Goal: Transaction & Acquisition: Purchase product/service

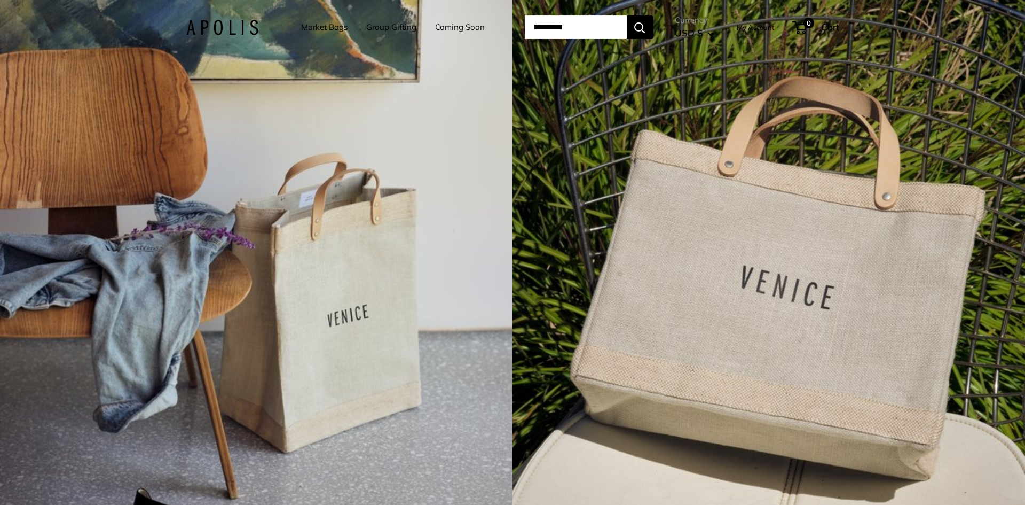
click at [312, 27] on link "Market Bags" at bounding box center [324, 27] width 46 height 15
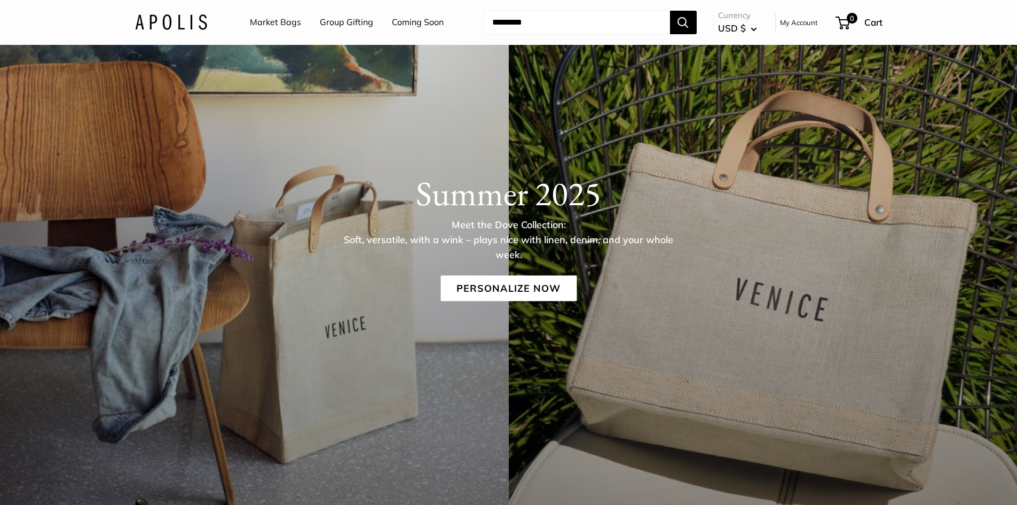
scroll to position [107, 0]
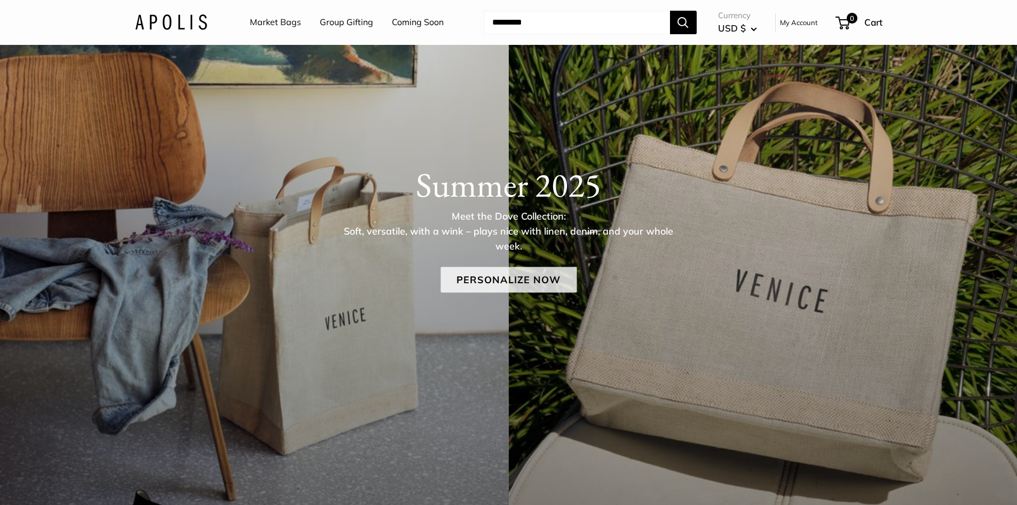
click at [539, 277] on link "Personalize Now" at bounding box center [509, 280] width 136 height 26
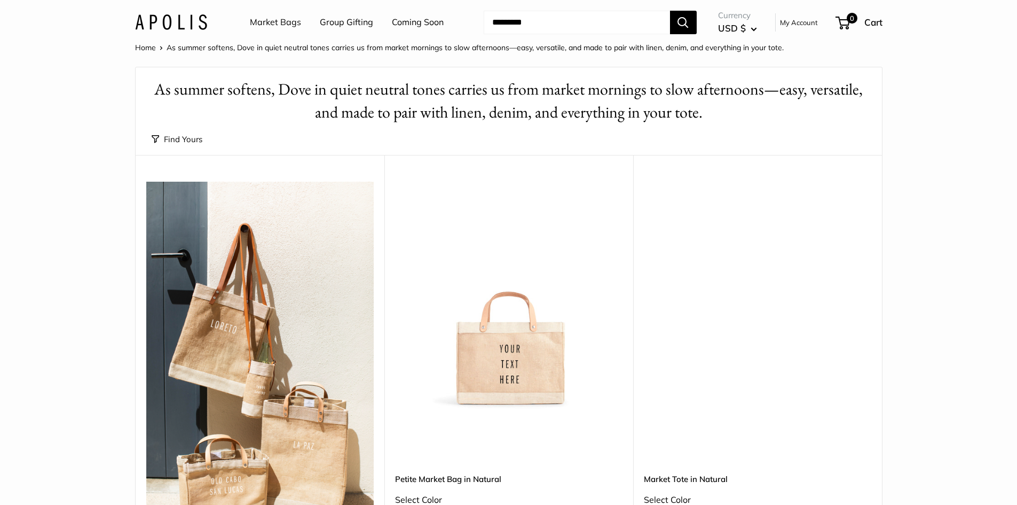
scroll to position [53, 0]
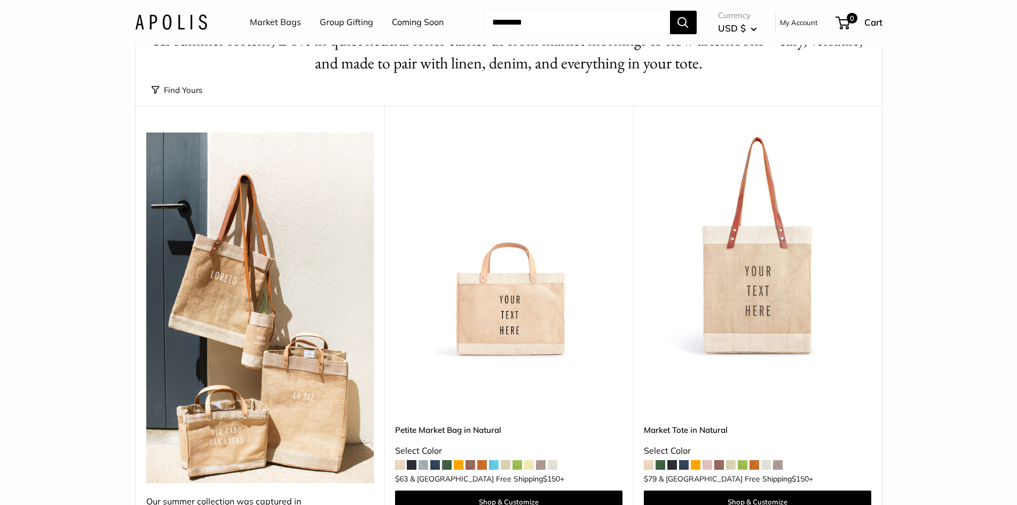
click at [0, 0] on img at bounding box center [0, 0] width 0 height 0
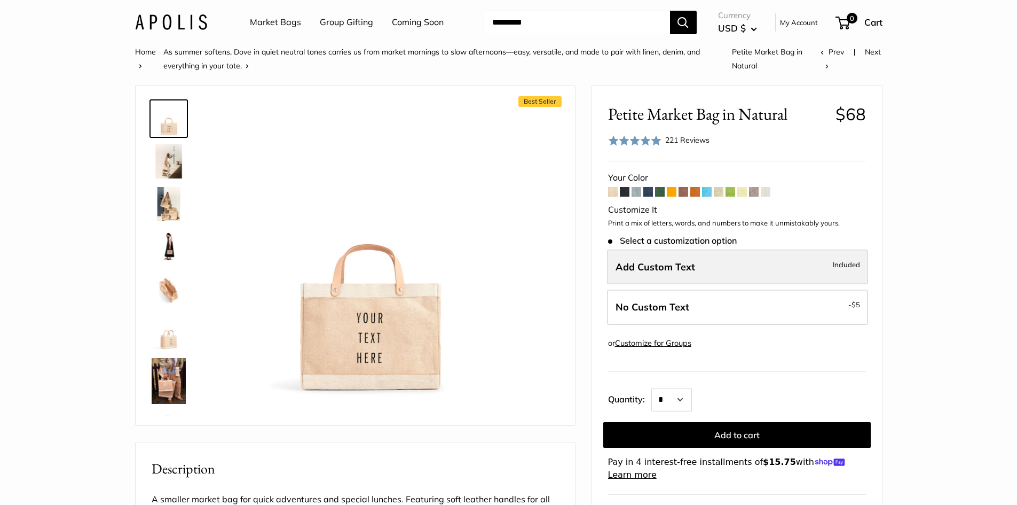
click at [700, 266] on label "Add Custom Text Included" at bounding box center [737, 266] width 261 height 35
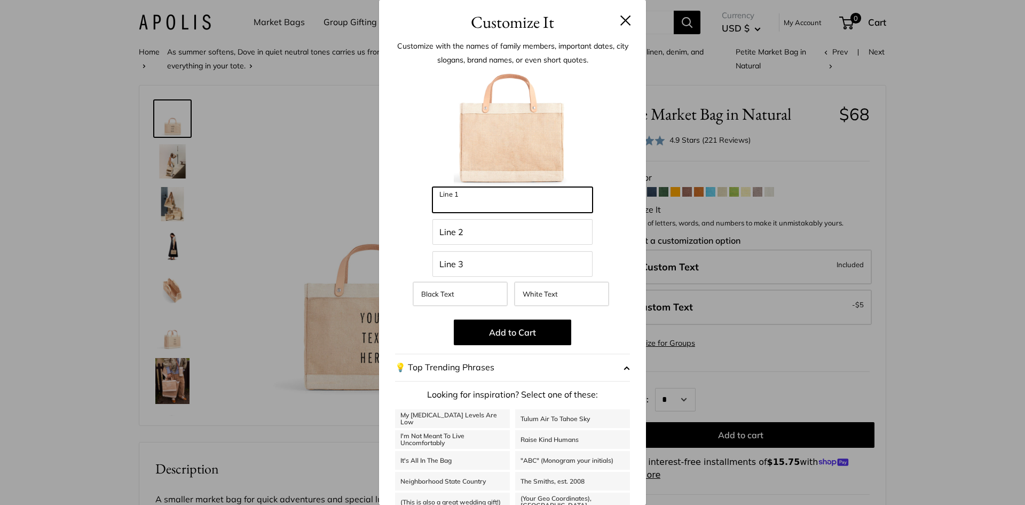
click at [490, 196] on input "Line 1" at bounding box center [513, 200] width 160 height 26
type input "****"
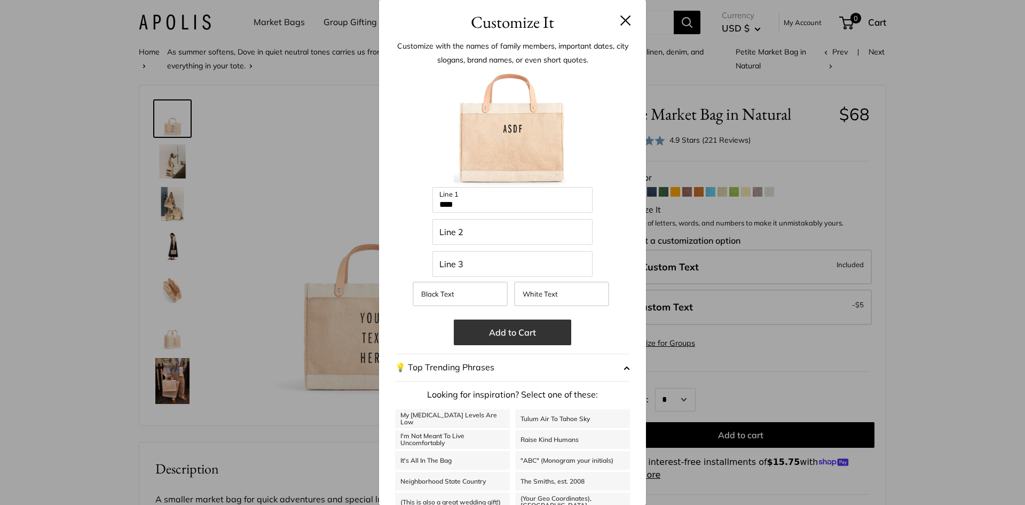
click at [500, 332] on button "Add to Cart" at bounding box center [513, 332] width 118 height 26
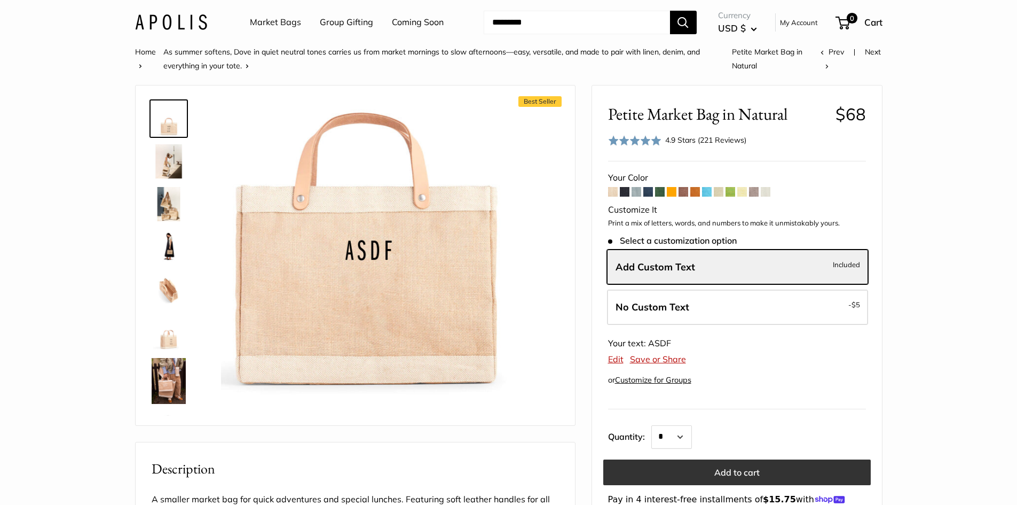
click at [769, 467] on button "Add to cart" at bounding box center [738, 472] width 268 height 26
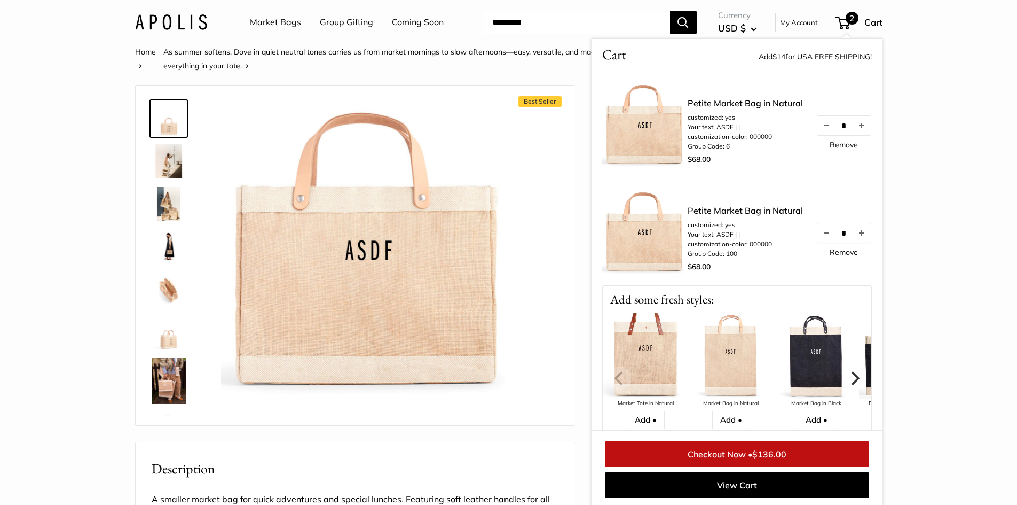
scroll to position [1, 0]
click at [819, 231] on button "Decrease quantity by 1" at bounding box center [826, 232] width 18 height 19
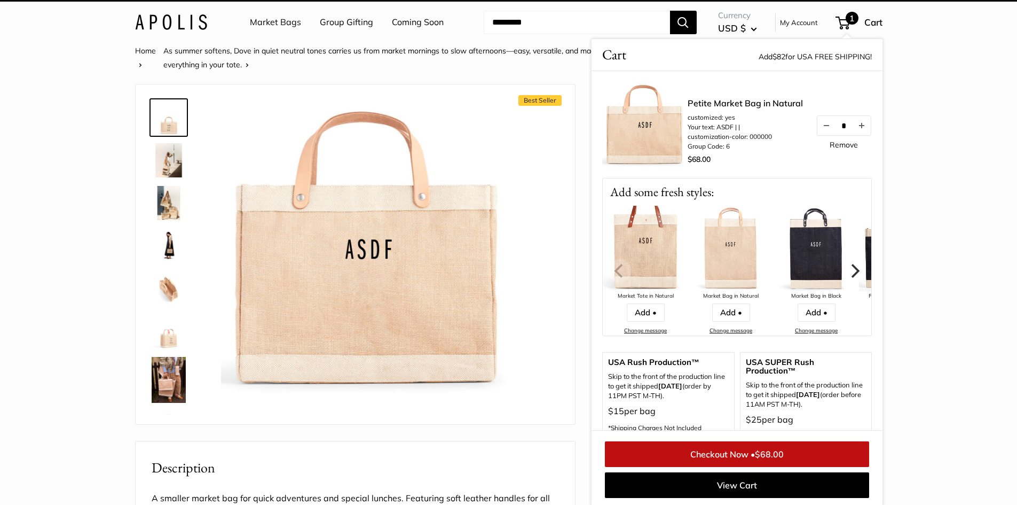
click at [834, 246] on img at bounding box center [816, 248] width 85 height 85
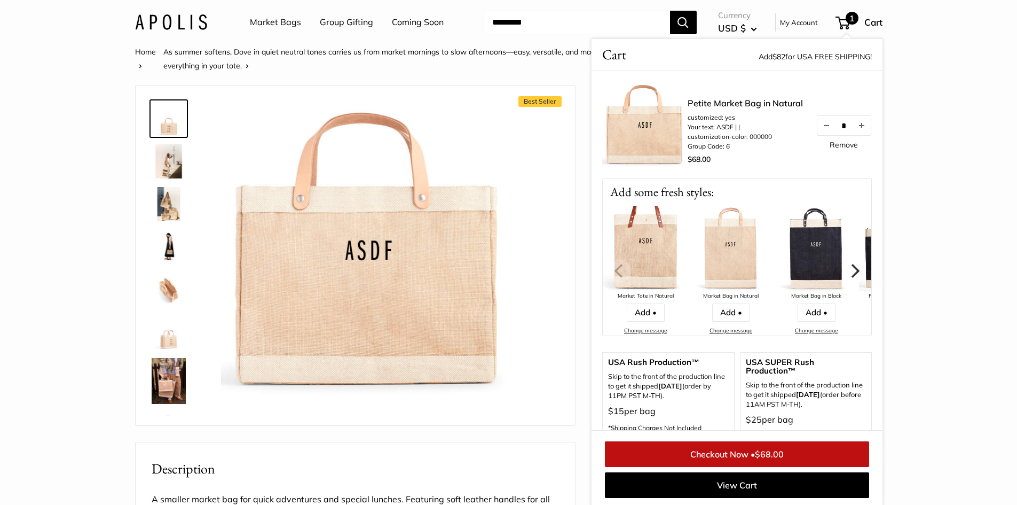
click at [780, 456] on span "$68.00" at bounding box center [769, 454] width 29 height 11
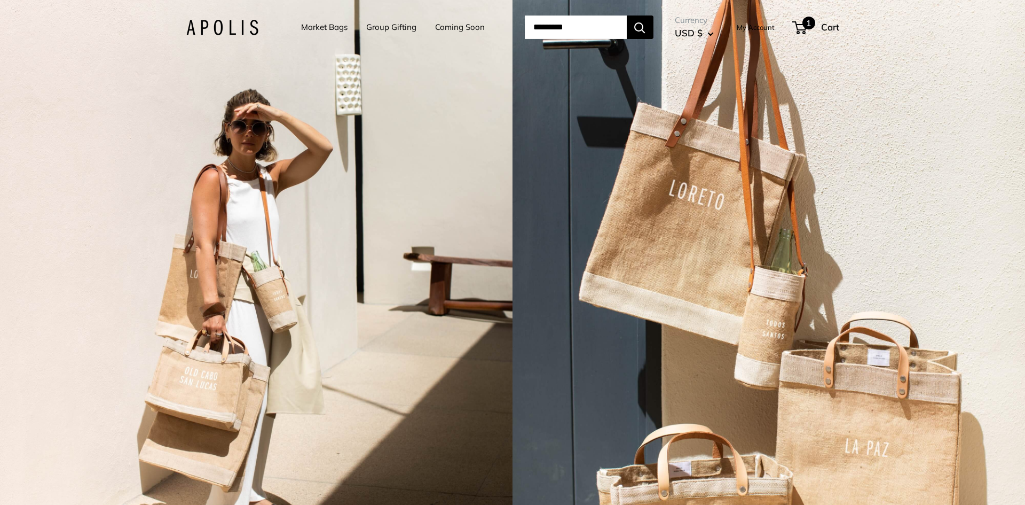
click at [799, 28] on span at bounding box center [797, 27] width 3 height 3
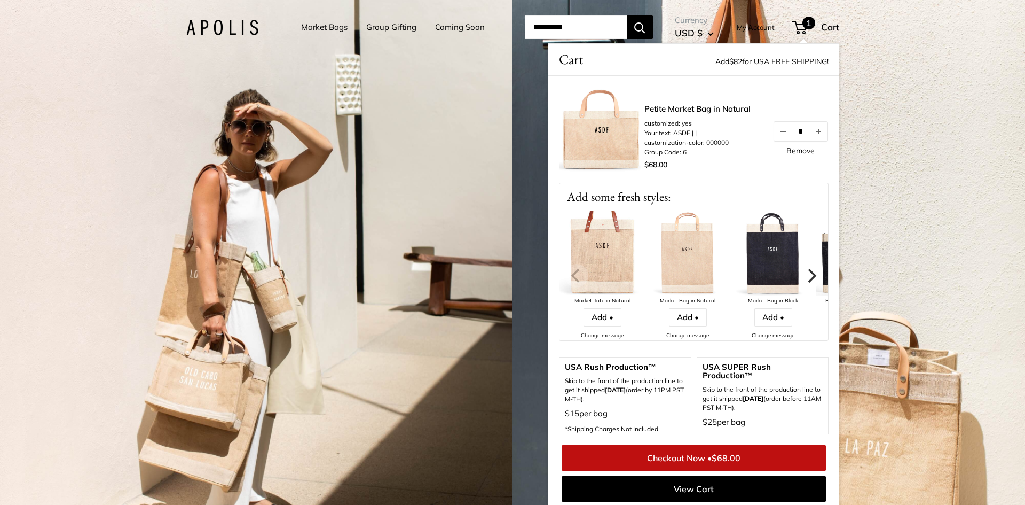
click at [894, 105] on div "2 / 7" at bounding box center [769, 252] width 513 height 505
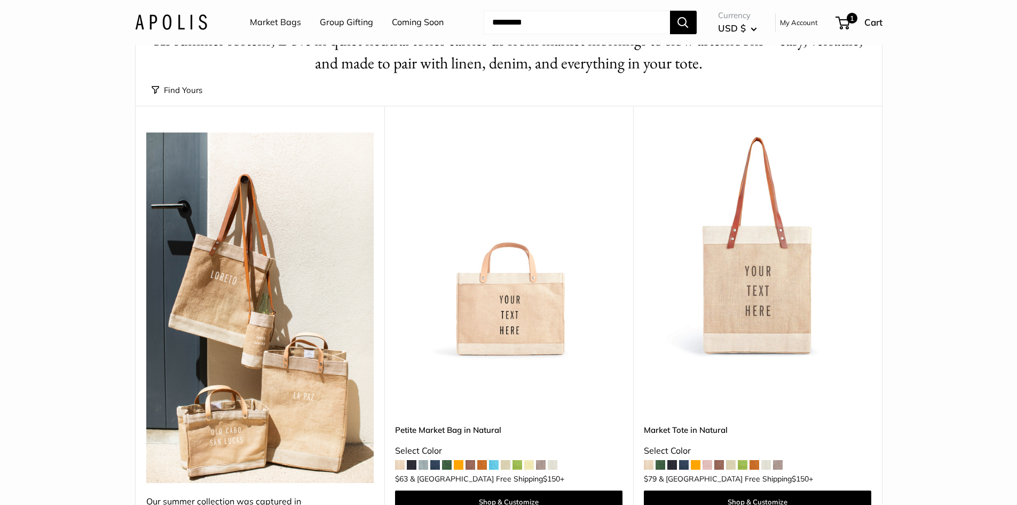
scroll to position [107, 0]
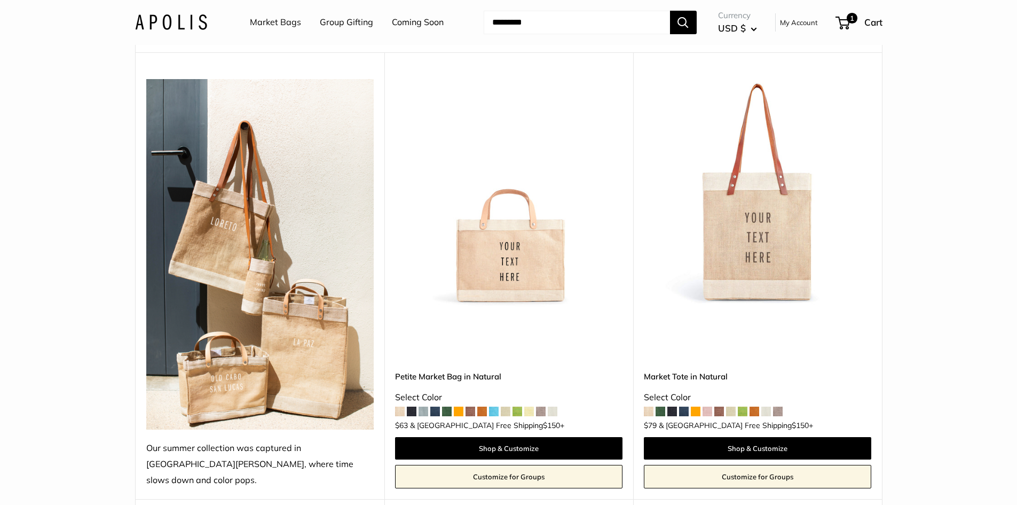
click at [0, 0] on img at bounding box center [0, 0] width 0 height 0
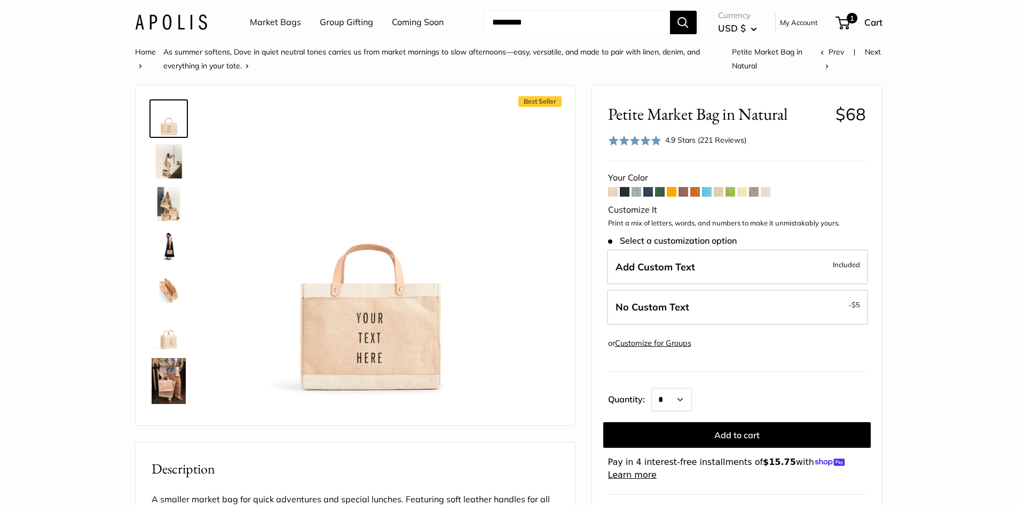
click at [144, 71] on li "Home" at bounding box center [149, 59] width 28 height 28
click at [264, 21] on link "Market Bags" at bounding box center [275, 22] width 51 height 16
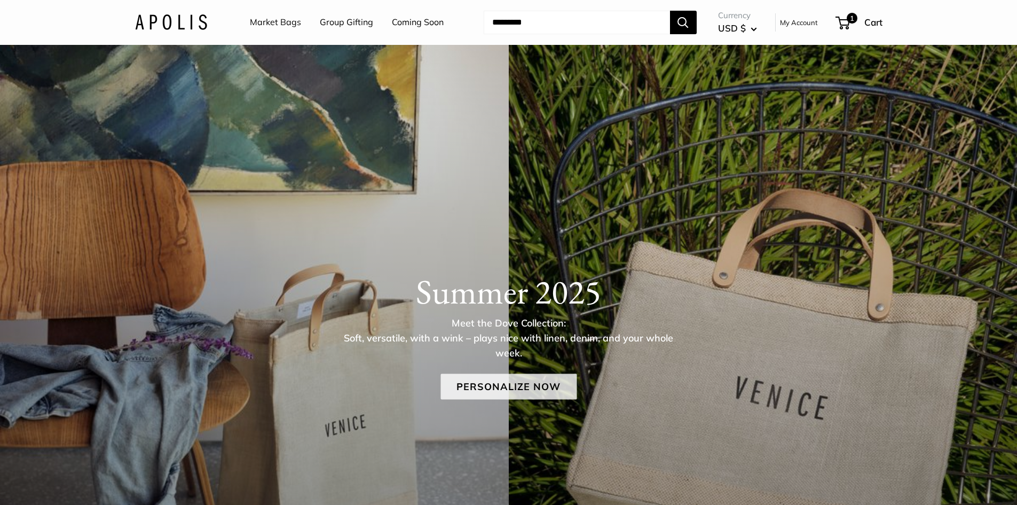
click at [498, 380] on link "Personalize Now" at bounding box center [509, 386] width 136 height 26
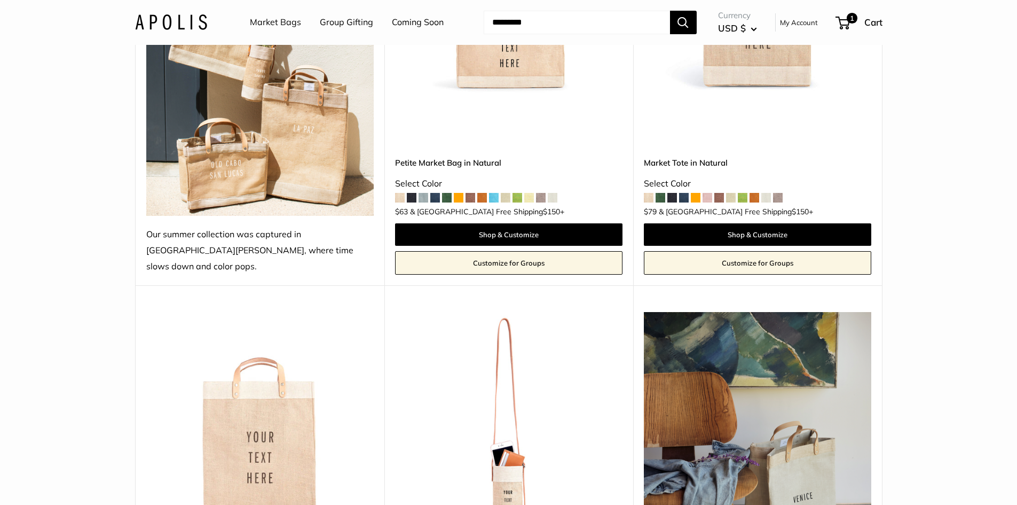
scroll to position [481, 0]
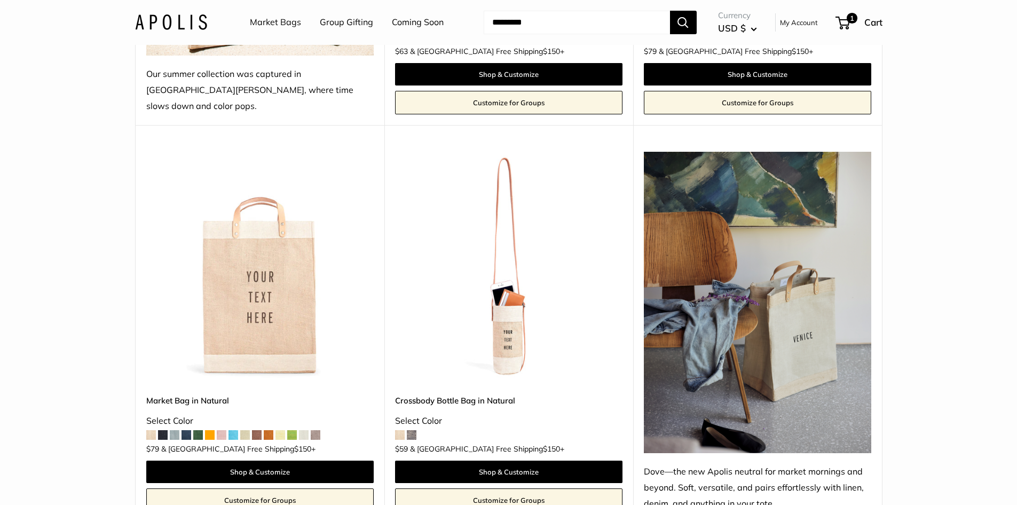
click at [0, 0] on img at bounding box center [0, 0] width 0 height 0
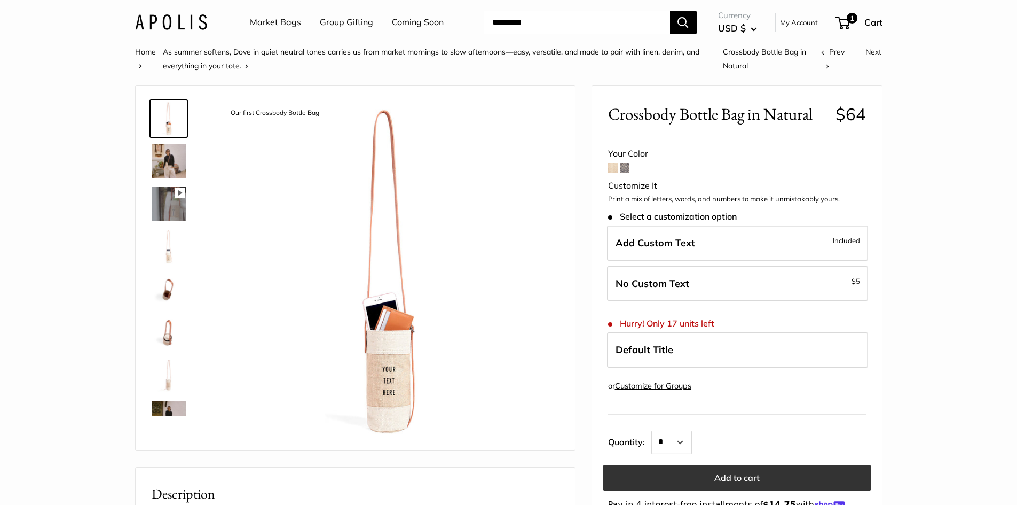
click at [735, 476] on button "Add to cart" at bounding box center [738, 478] width 268 height 26
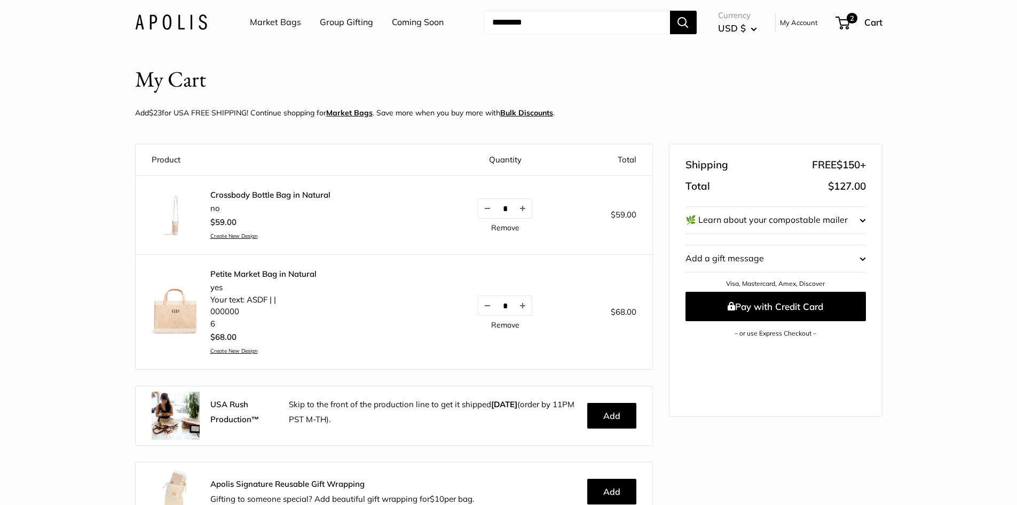
click at [502, 328] on link "Remove" at bounding box center [505, 324] width 28 height 7
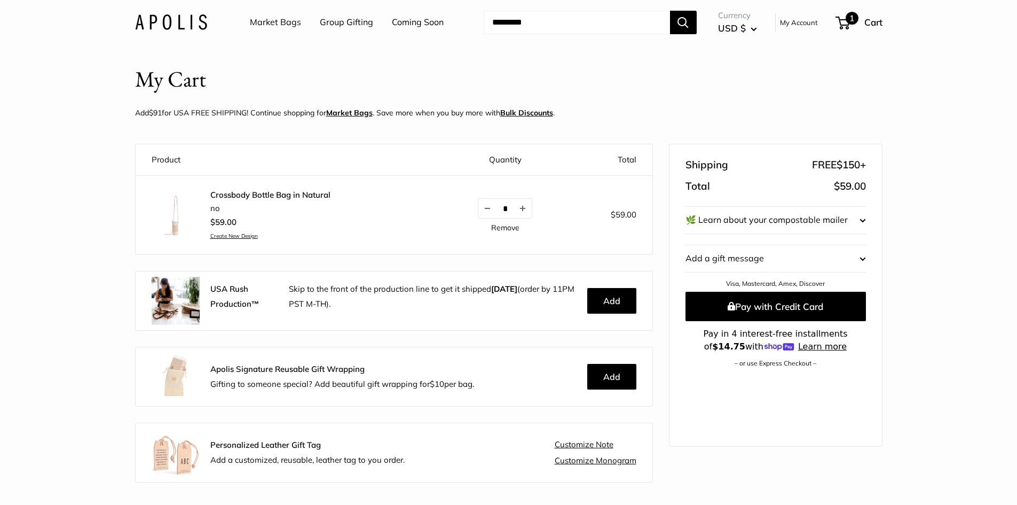
click at [840, 19] on span "1" at bounding box center [843, 23] width 14 height 13
